Goal: Information Seeking & Learning: Learn about a topic

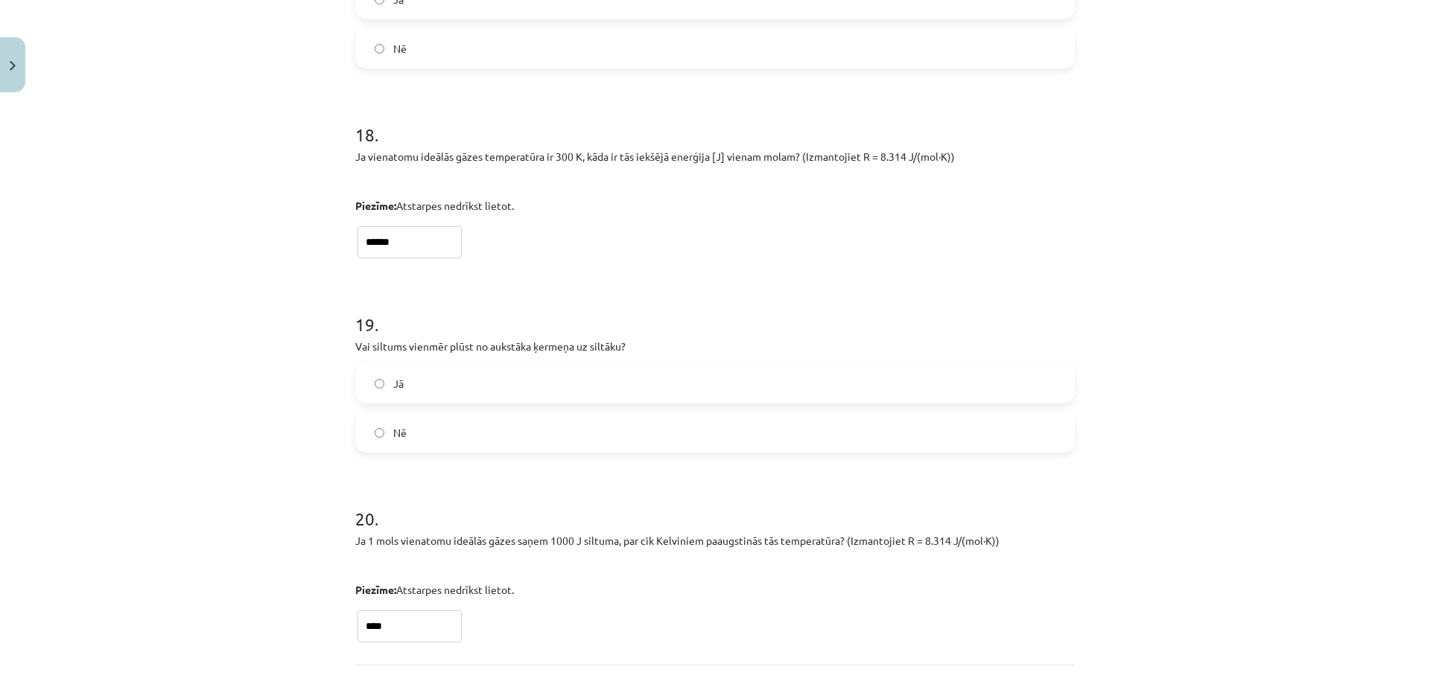
scroll to position [4302, 0]
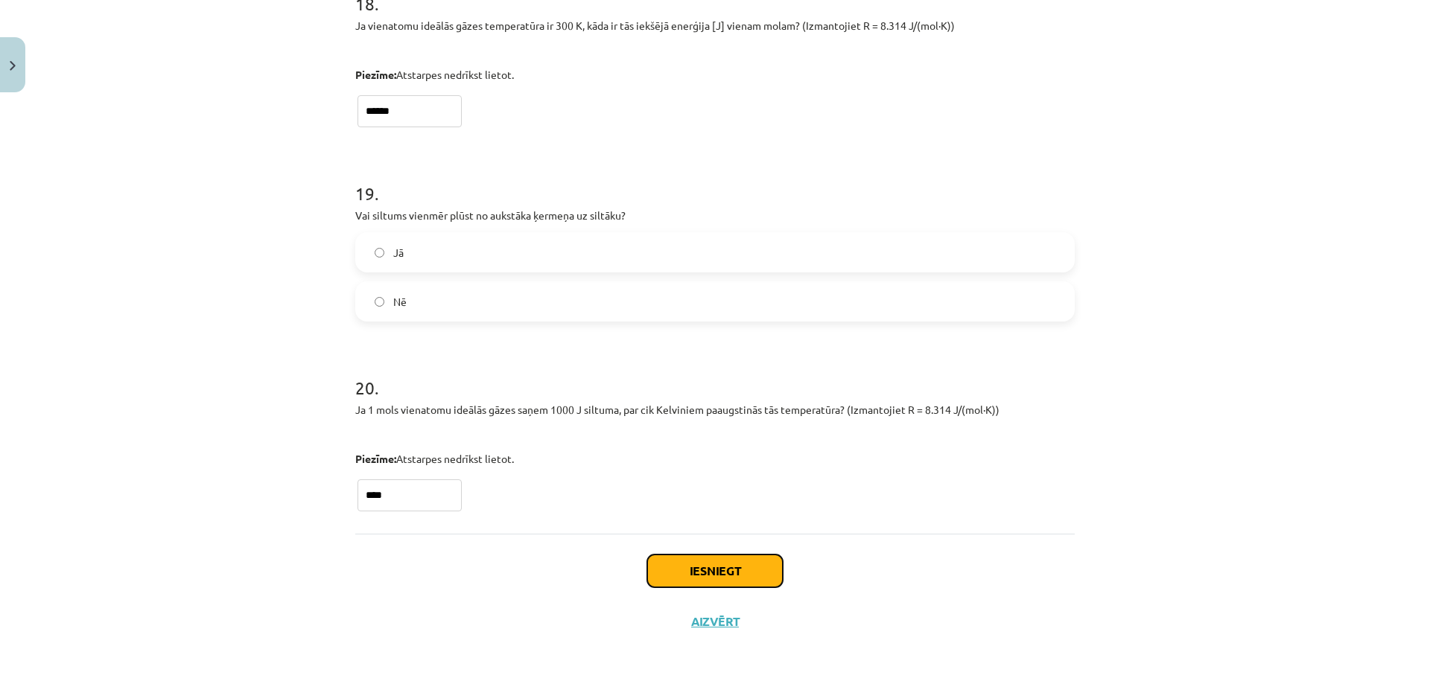
click at [738, 562] on button "Iesniegt" at bounding box center [715, 571] width 136 height 33
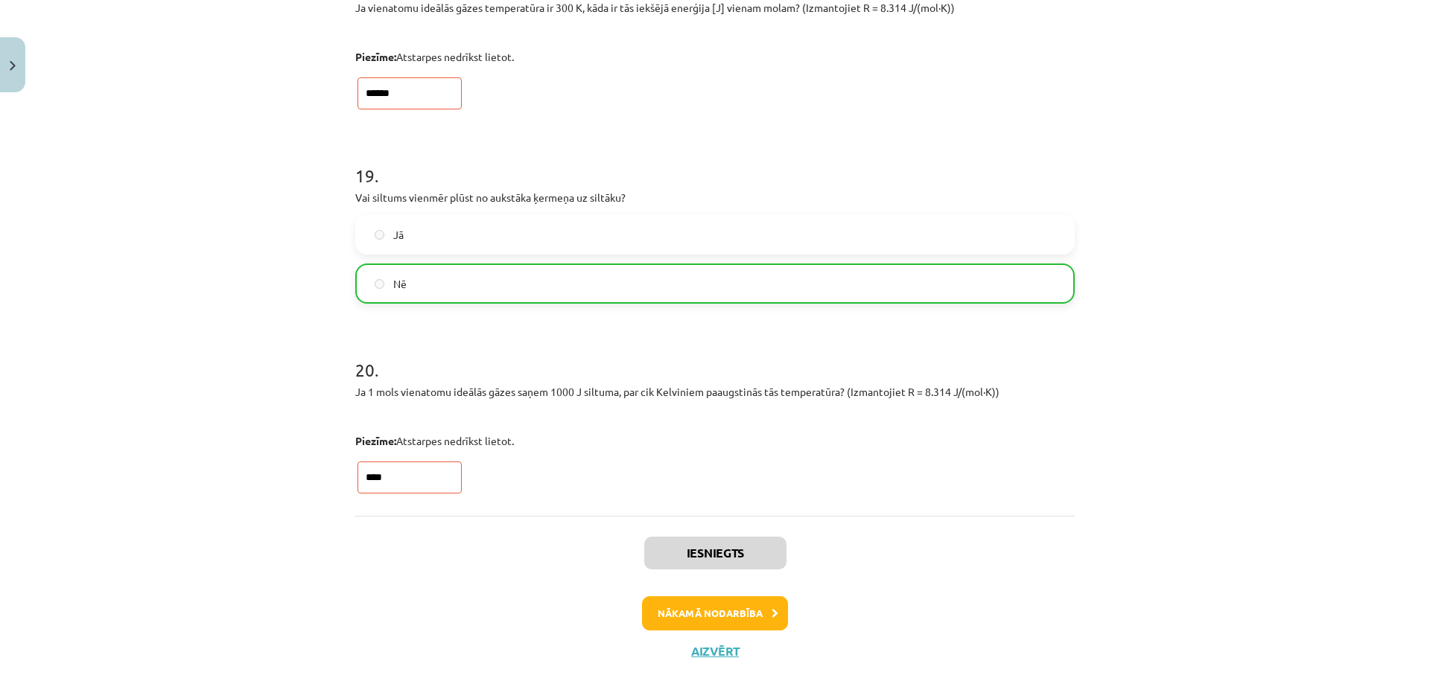
scroll to position [4349, 0]
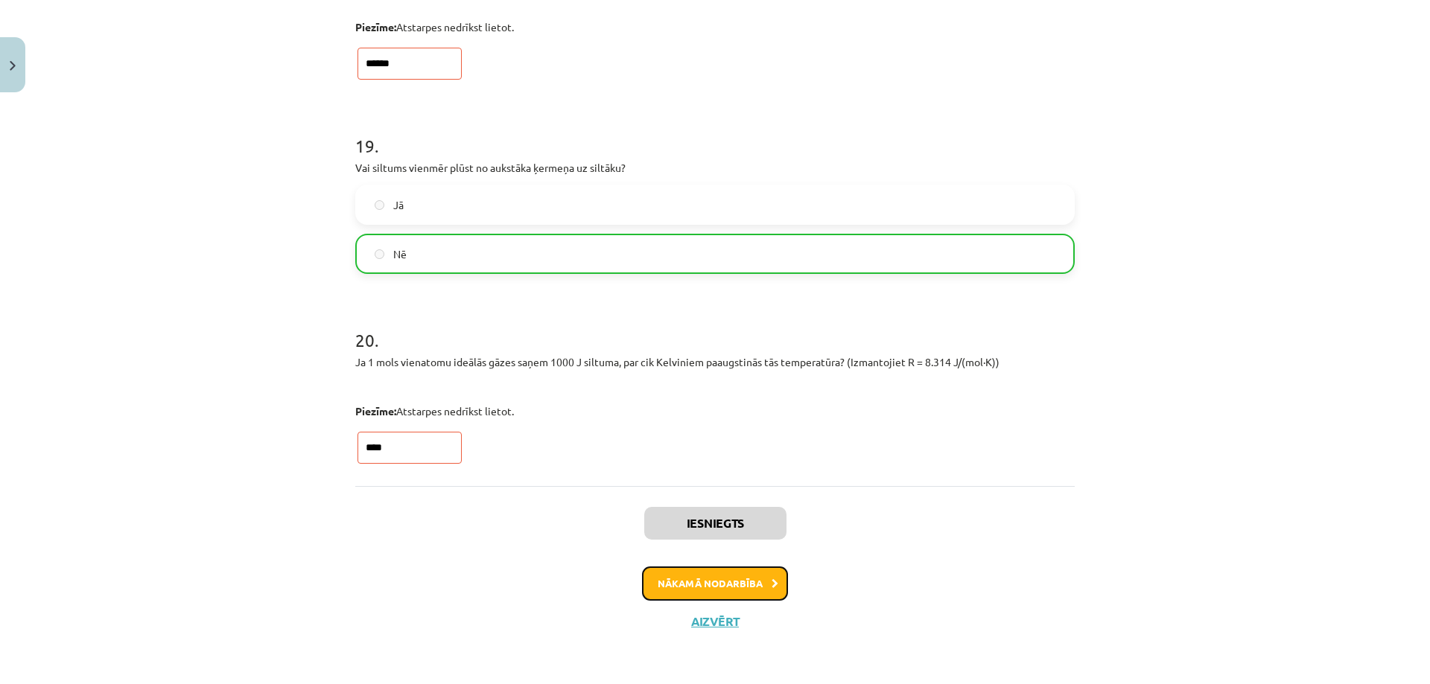
click at [711, 573] on button "Nākamā nodarbība" at bounding box center [715, 584] width 146 height 34
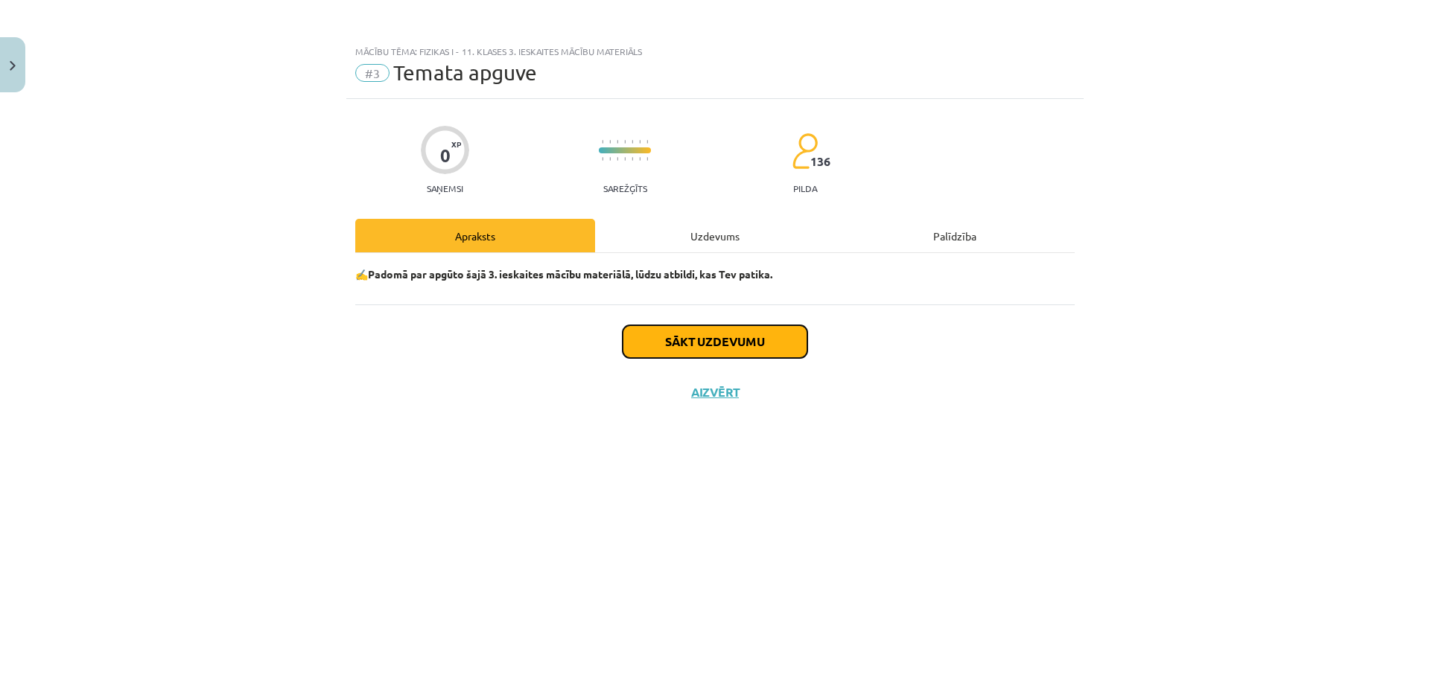
click at [694, 342] on button "Sākt uzdevumu" at bounding box center [715, 341] width 185 height 33
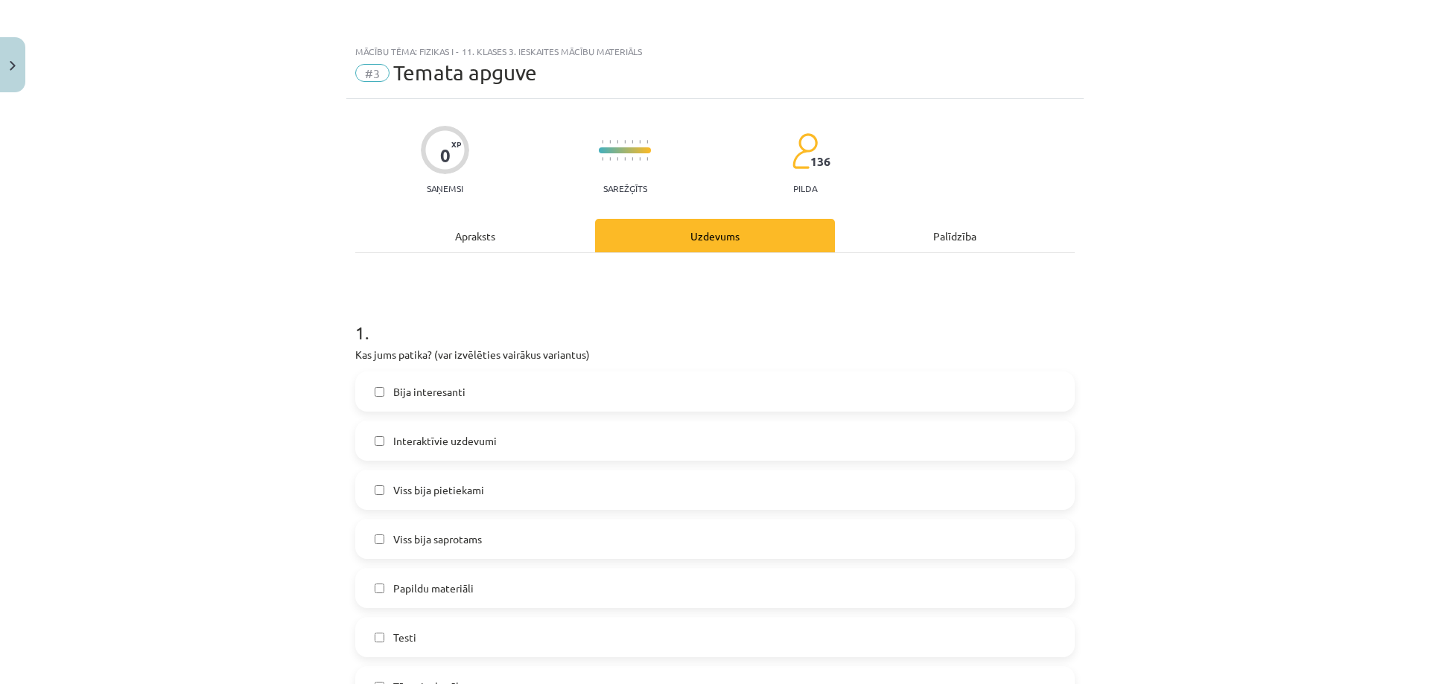
click at [463, 393] on label "Bija interesanti" at bounding box center [715, 391] width 716 height 37
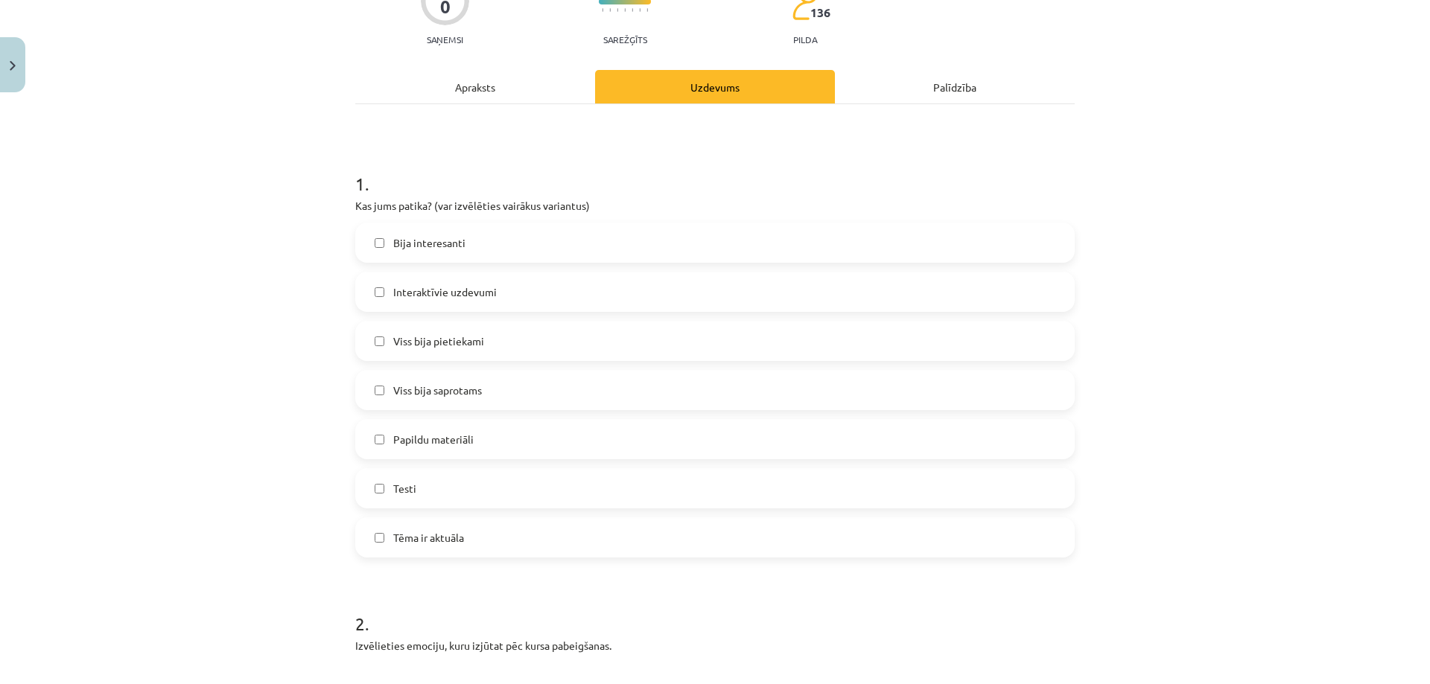
click at [440, 307] on label "Interaktīvie uzdevumi" at bounding box center [715, 291] width 716 height 37
click at [438, 300] on label "Interaktīvie uzdevumi" at bounding box center [715, 291] width 716 height 37
click at [422, 392] on span "Viss bija saprotams" at bounding box center [437, 391] width 89 height 16
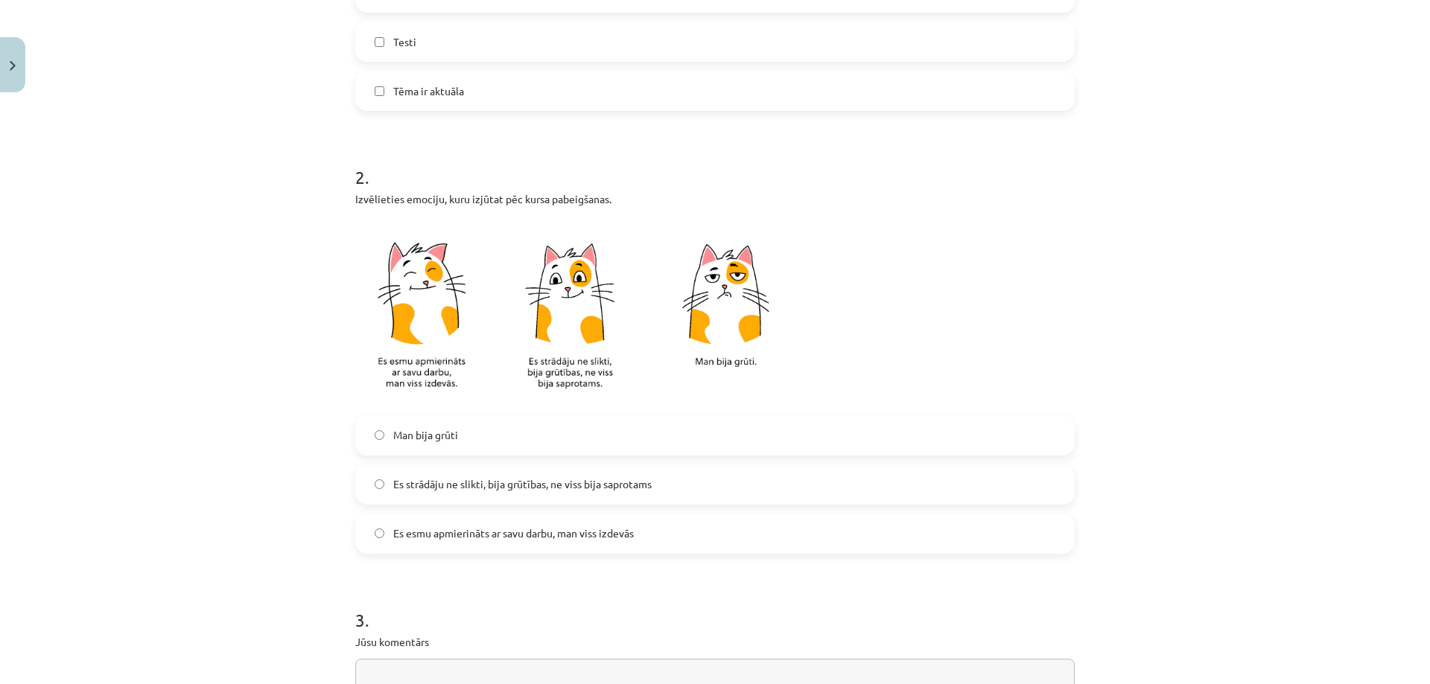
scroll to position [670, 0]
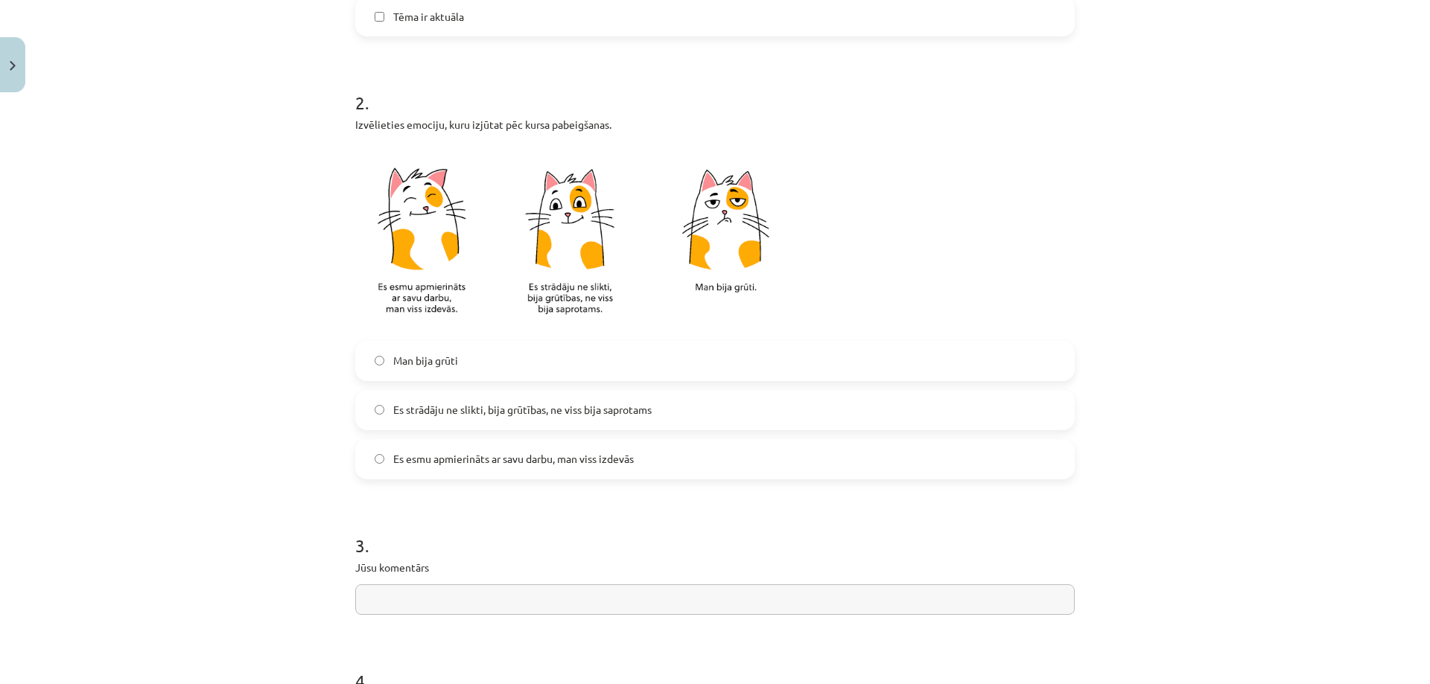
click at [422, 410] on span "Es strādāju ne slikti, bija grūtības, ne viss bija saprotams" at bounding box center [522, 410] width 258 height 16
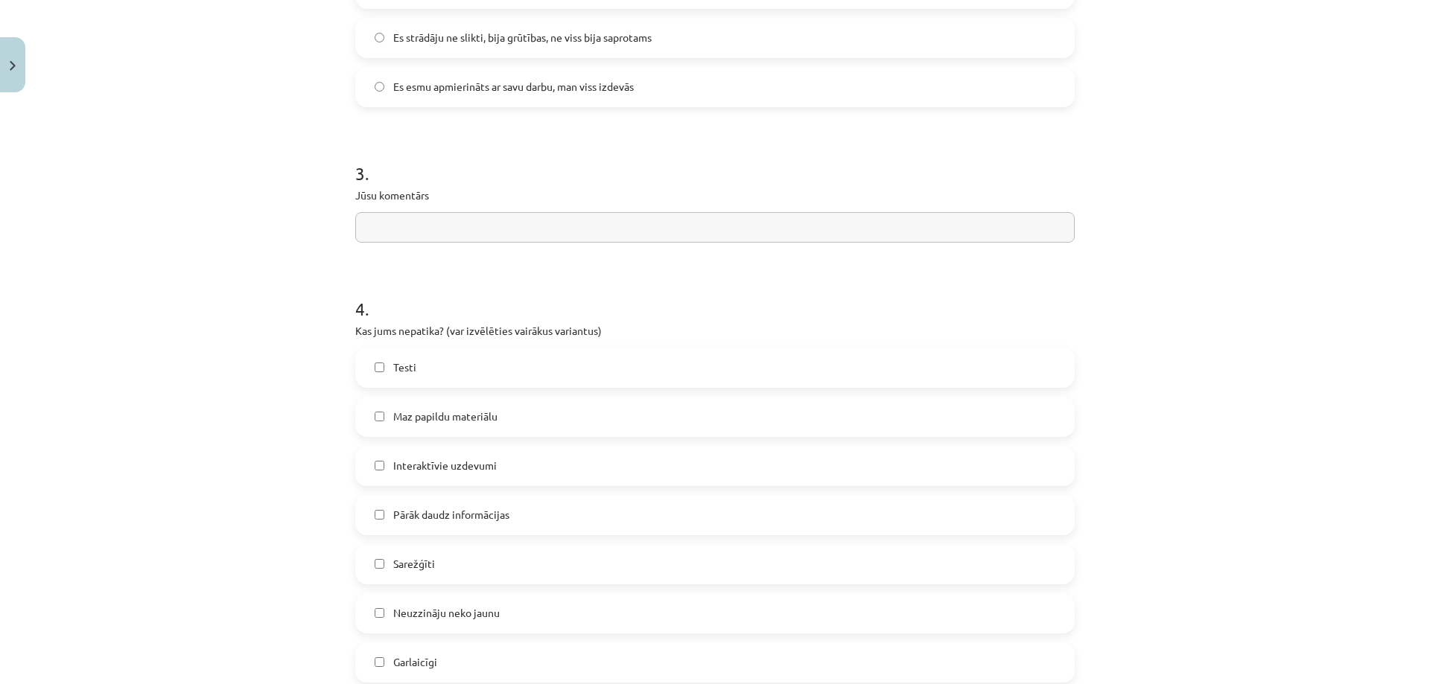
scroll to position [1117, 0]
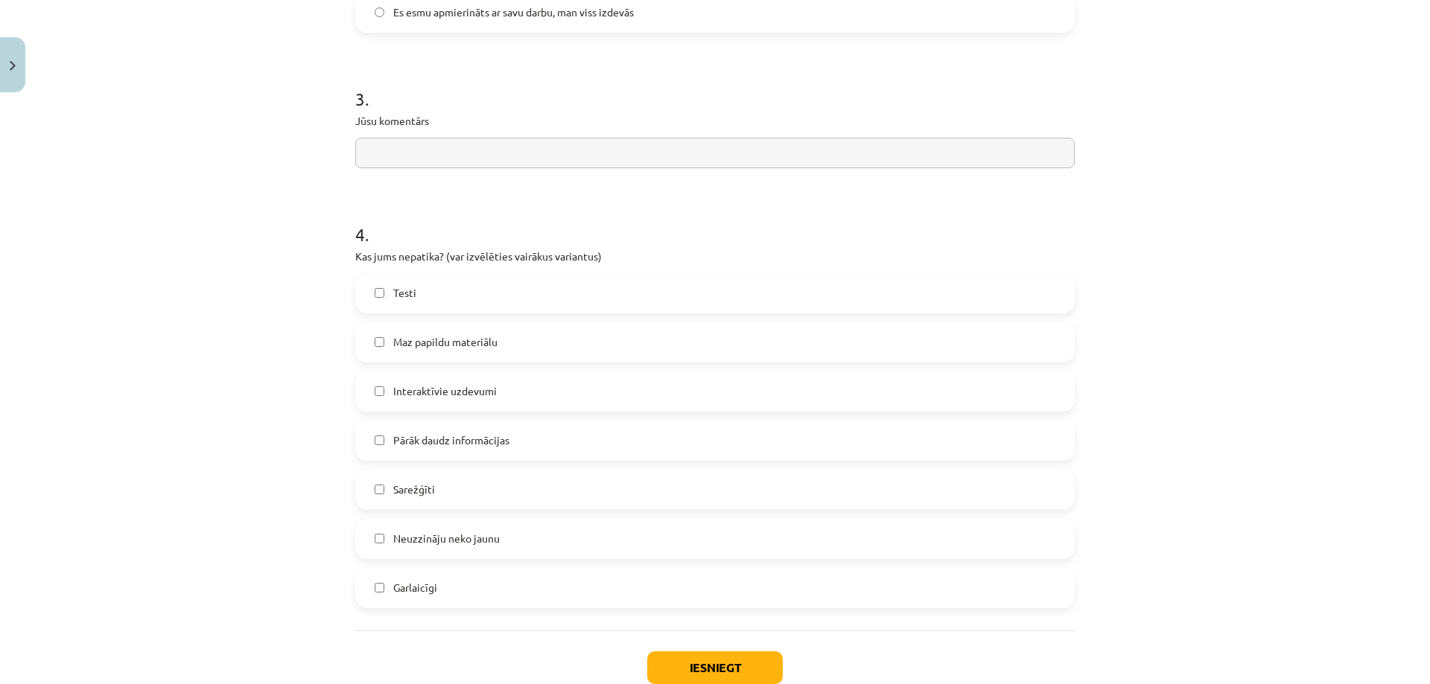
click at [418, 144] on input "text" at bounding box center [714, 153] width 719 height 31
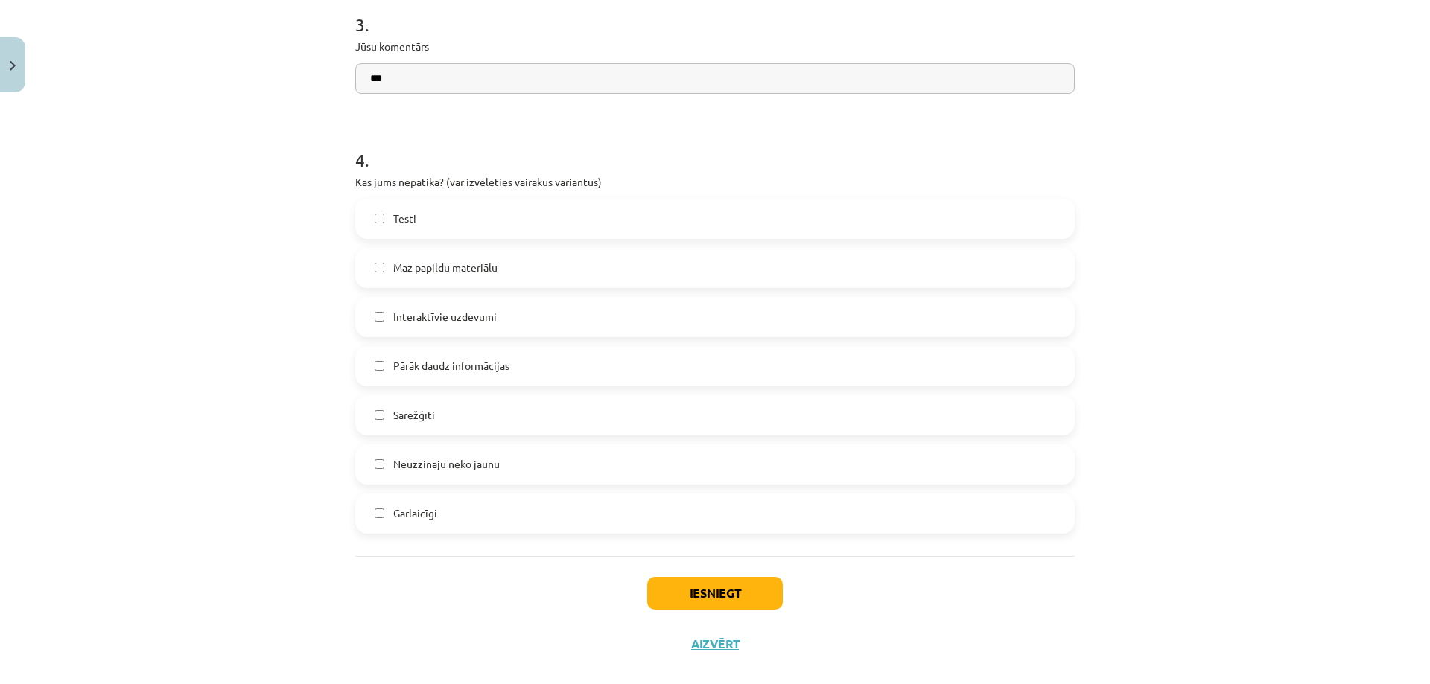
type input "***"
click at [684, 585] on button "Iesniegt" at bounding box center [715, 593] width 136 height 33
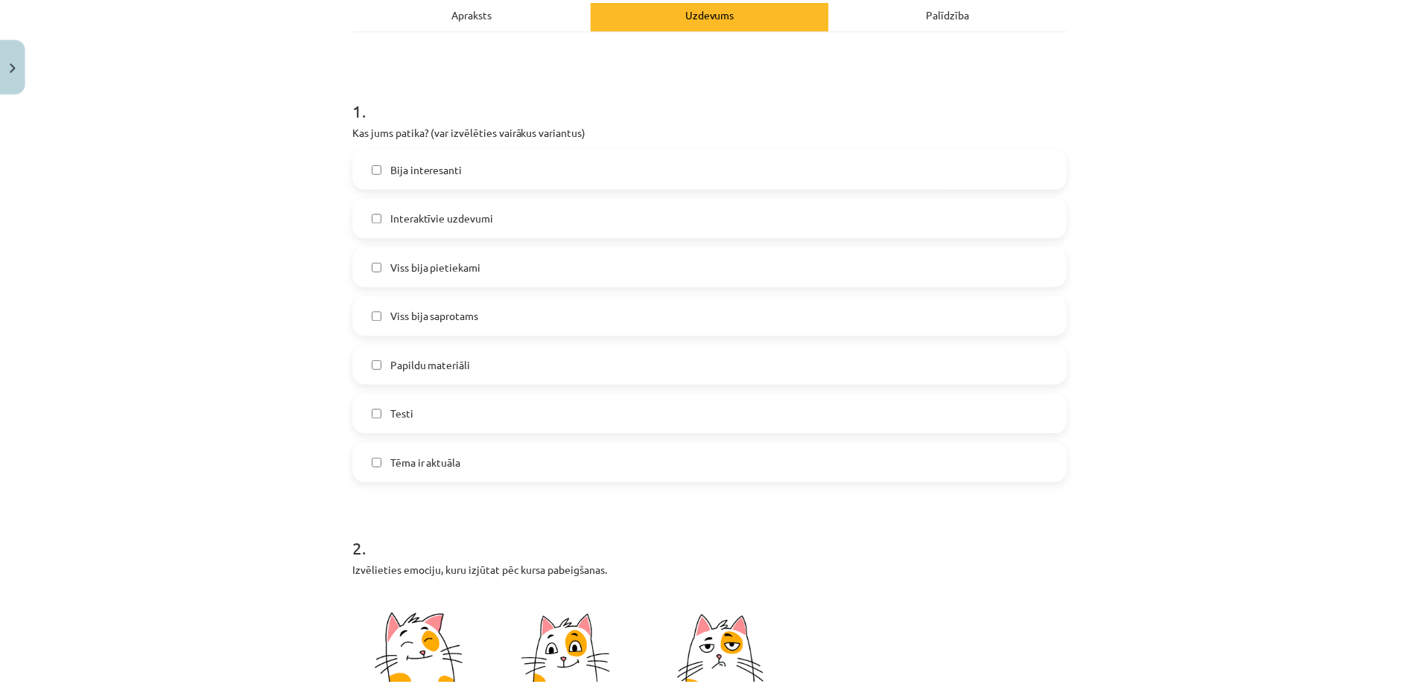
scroll to position [0, 0]
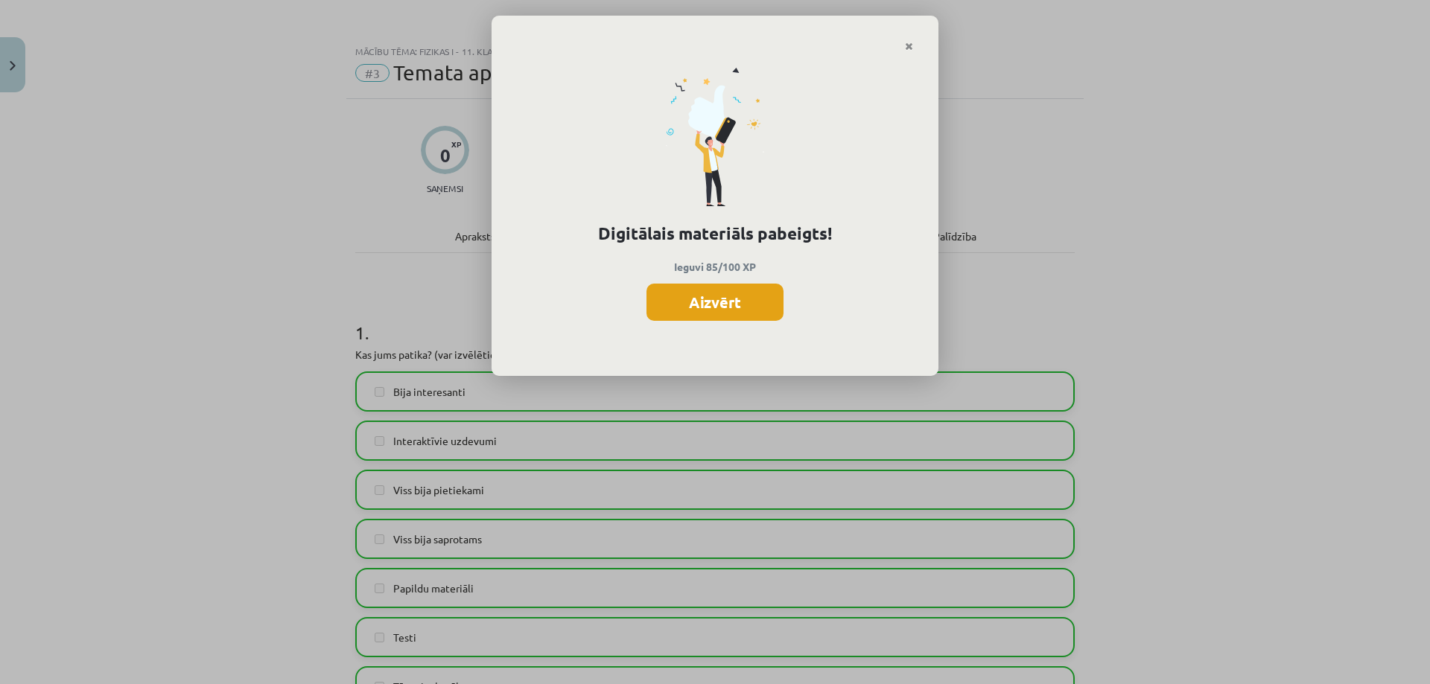
click at [705, 296] on button "Aizvērt" at bounding box center [714, 302] width 137 height 37
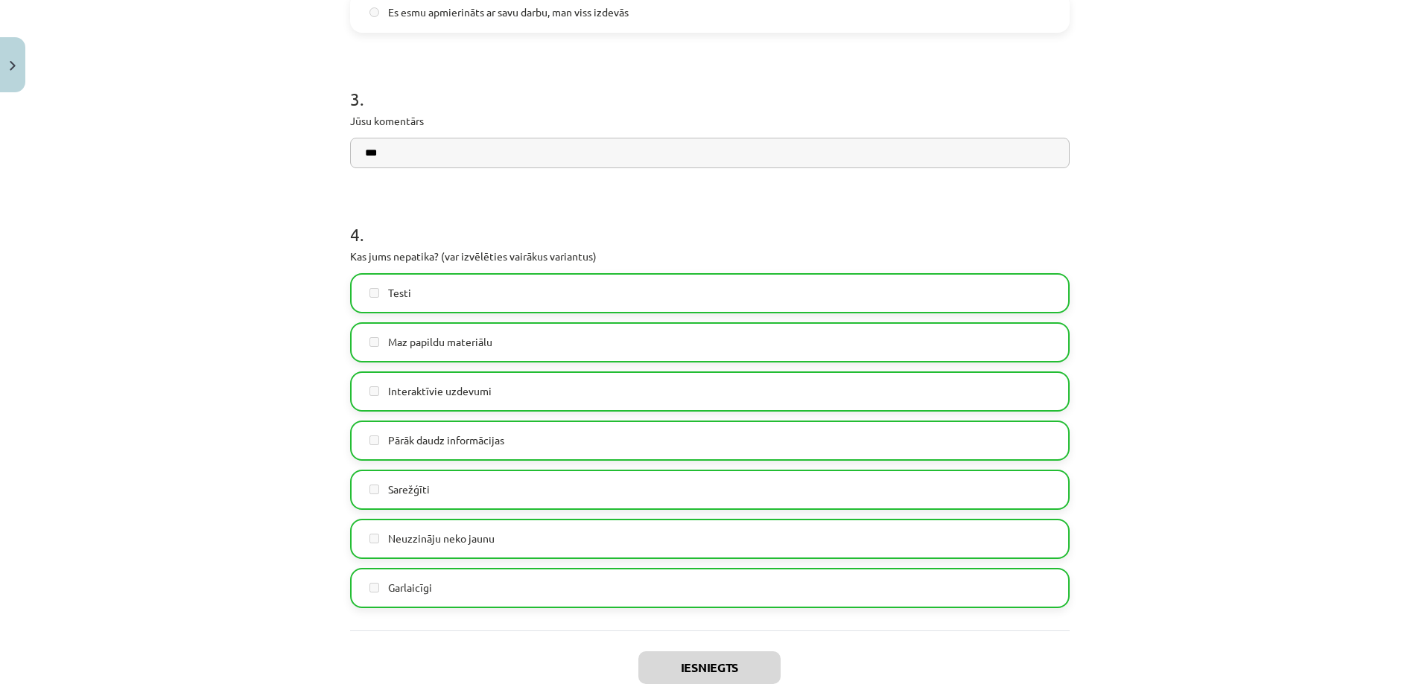
scroll to position [1214, 0]
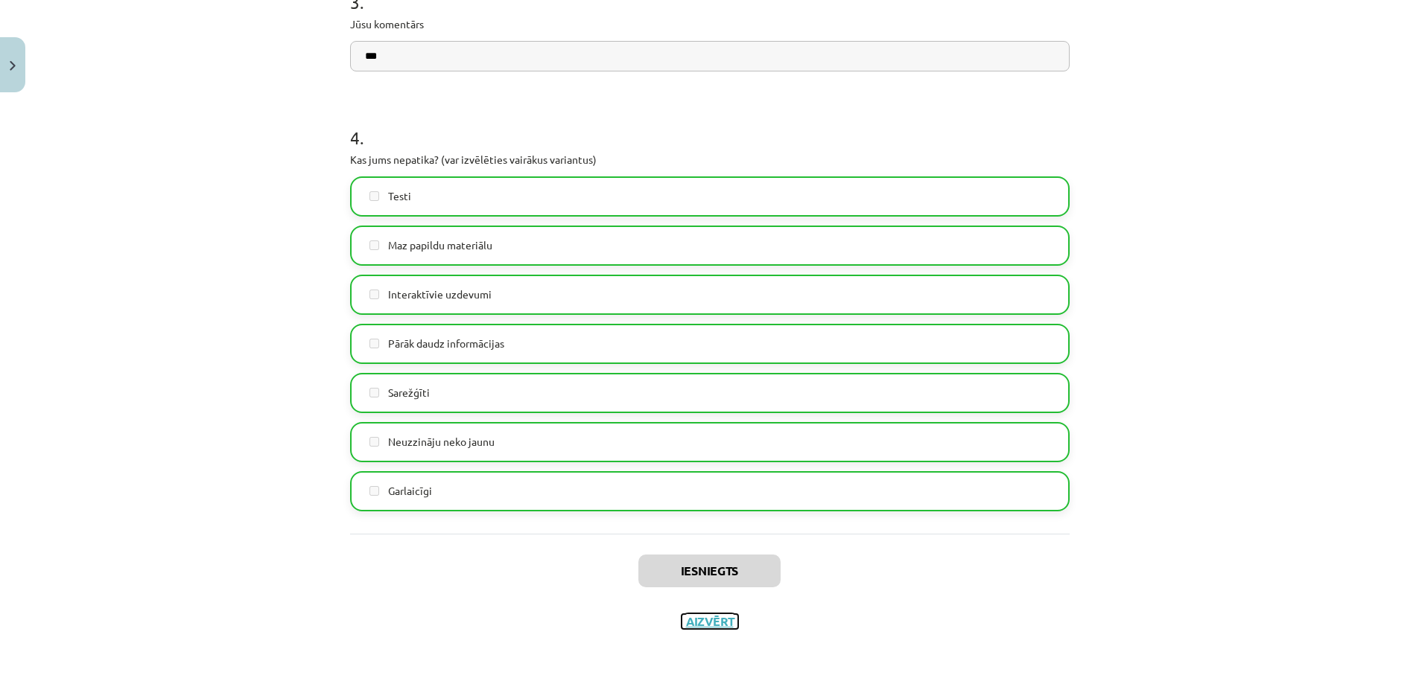
click at [709, 623] on button "Aizvērt" at bounding box center [709, 621] width 57 height 15
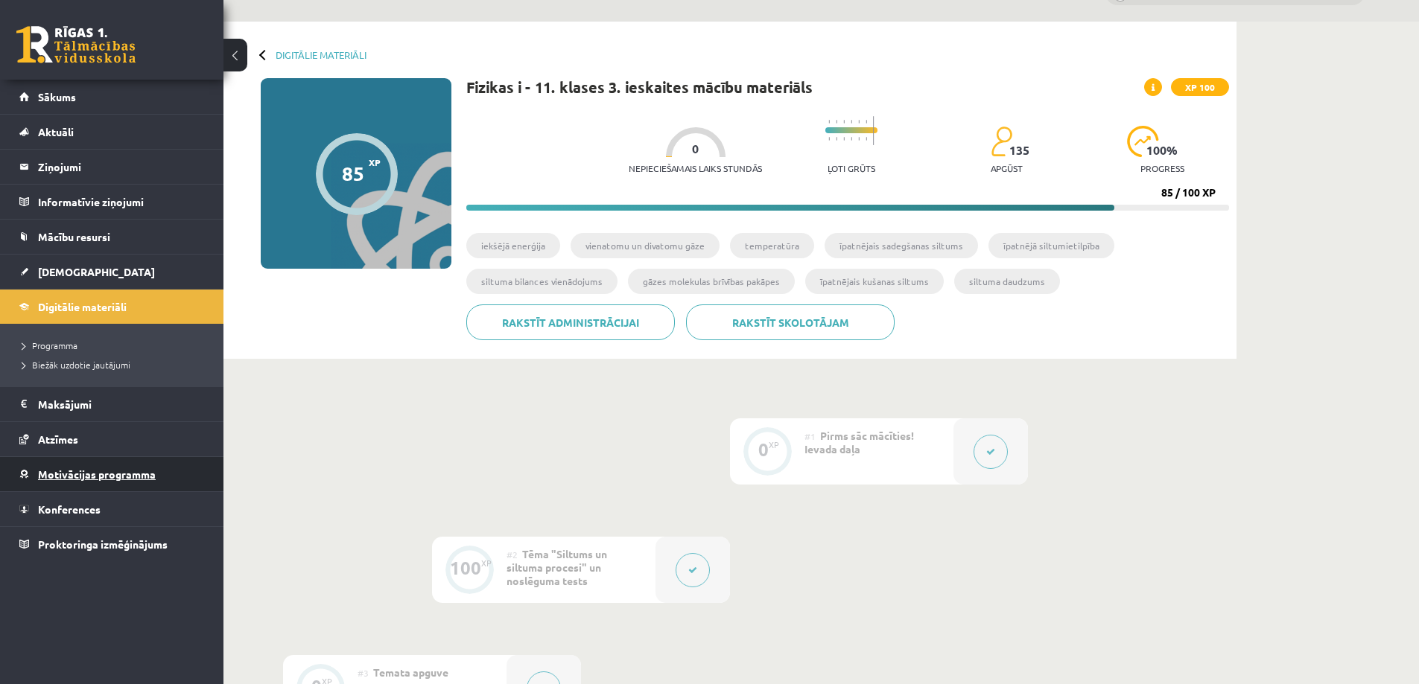
click at [98, 483] on link "Motivācijas programma" at bounding box center [111, 474] width 185 height 34
